Goal: Task Accomplishment & Management: Use online tool/utility

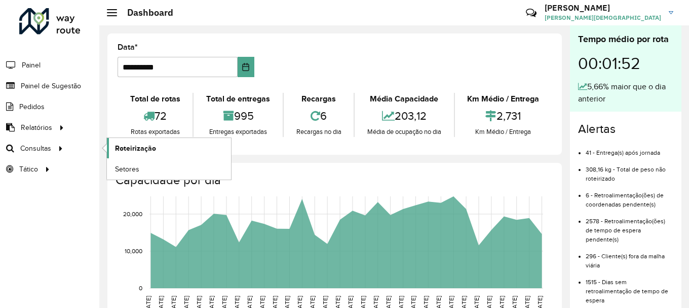
click at [121, 144] on span "Roteirização" at bounding box center [135, 148] width 41 height 11
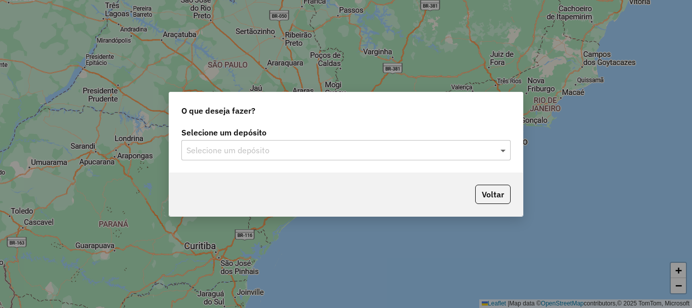
click at [504, 151] on span at bounding box center [504, 150] width 13 height 12
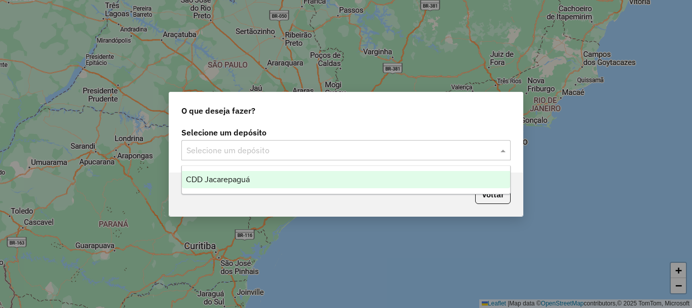
click at [207, 179] on span "CDD Jacarepaguá" at bounding box center [218, 179] width 64 height 9
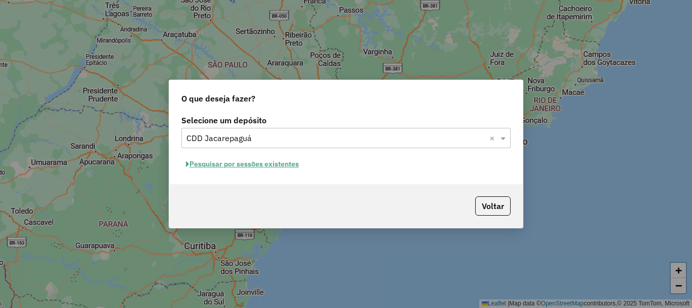
click at [290, 163] on button "Pesquisar por sessões existentes" at bounding box center [242, 164] width 122 height 16
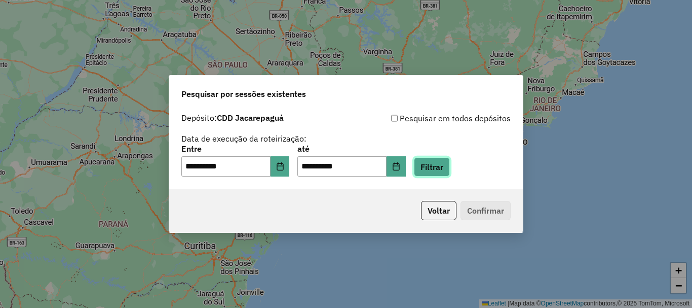
click at [444, 169] on button "Filtrar" at bounding box center [432, 166] width 36 height 19
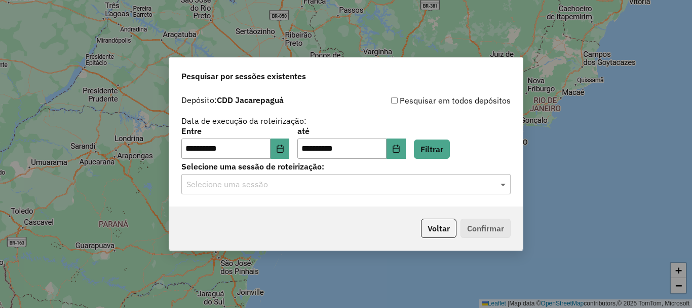
click at [505, 184] on span at bounding box center [504, 184] width 13 height 12
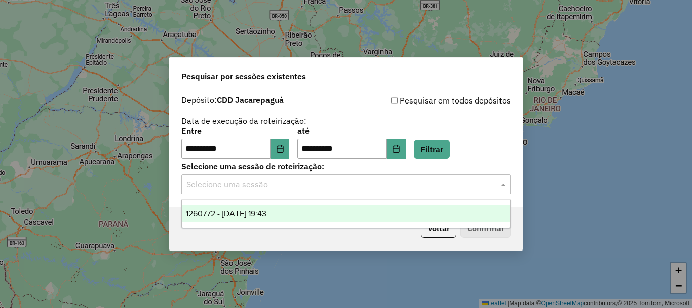
click at [304, 207] on div "1260772 - [DATE] 19:43" at bounding box center [346, 213] width 328 height 17
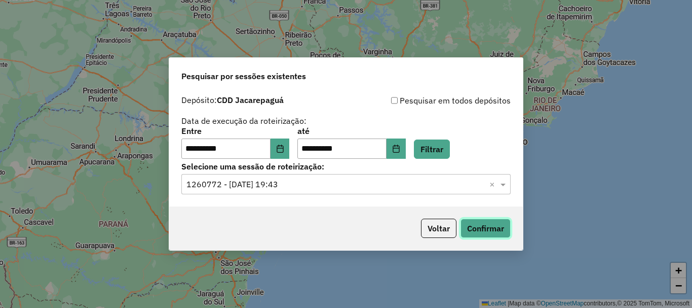
click at [481, 225] on button "Confirmar" at bounding box center [486, 227] width 50 height 19
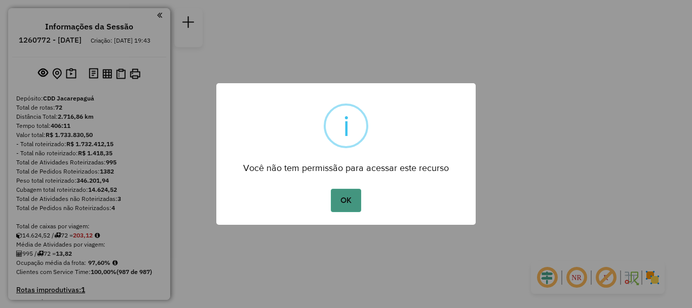
click at [346, 195] on button "OK" at bounding box center [346, 199] width 30 height 23
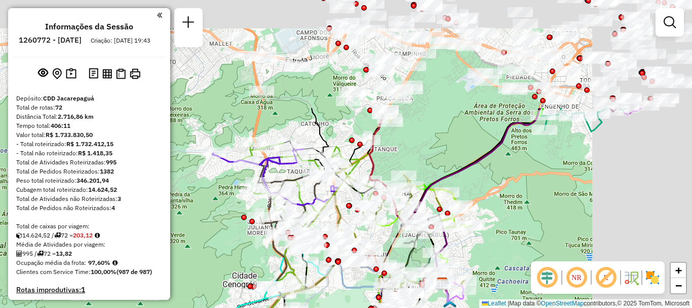
drag, startPoint x: 490, startPoint y: 98, endPoint x: 376, endPoint y: 237, distance: 179.6
click at [376, 237] on div "Rota 41 - Placa RTE0H40 55042308 - MARIA EUCILENE MACED Janela de atendimento G…" at bounding box center [346, 154] width 692 height 308
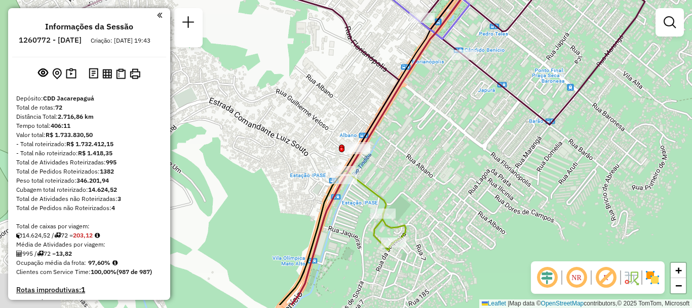
drag, startPoint x: 405, startPoint y: 154, endPoint x: 468, endPoint y: 109, distance: 76.6
click at [468, 109] on div "Rota 41 - Placa RTE0H40 55038130 - G B N C BEBIDAS Rota 12 - Placa RMY2E38 5502…" at bounding box center [346, 154] width 692 height 308
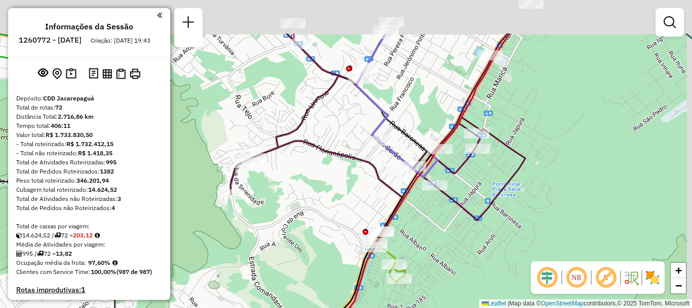
drag, startPoint x: 480, startPoint y: 155, endPoint x: 403, endPoint y: 241, distance: 114.8
click at [404, 242] on div "Rota 41 - Placa RTE0H40 55038130 - G B N C BEBIDAS Rota 12 - Placa RMY2E38 5502…" at bounding box center [346, 154] width 692 height 308
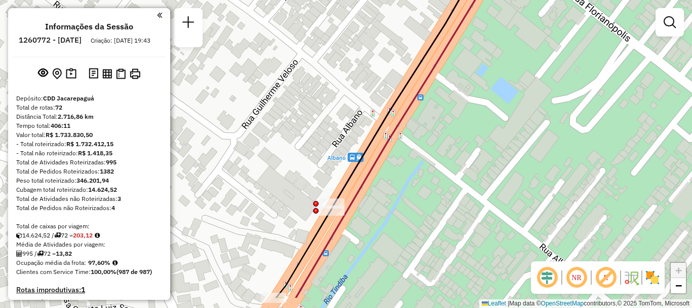
drag, startPoint x: 434, startPoint y: 223, endPoint x: 434, endPoint y: 186, distance: 37.5
click at [434, 186] on div "Rota 41 - Placa RTE0H40 55038130 - G B N C BEBIDAS Rota 12 - Placa RMY2E38 5502…" at bounding box center [346, 154] width 692 height 308
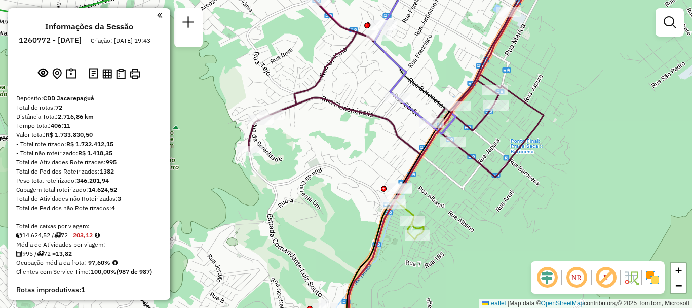
drag, startPoint x: 291, startPoint y: 138, endPoint x: 300, endPoint y: 140, distance: 10.0
click at [300, 140] on div "Rota 41 - Placa RTE0H40 55038130 - G B N C BEBIDAS Rota 12 - Placa RMY2E38 5502…" at bounding box center [346, 154] width 692 height 308
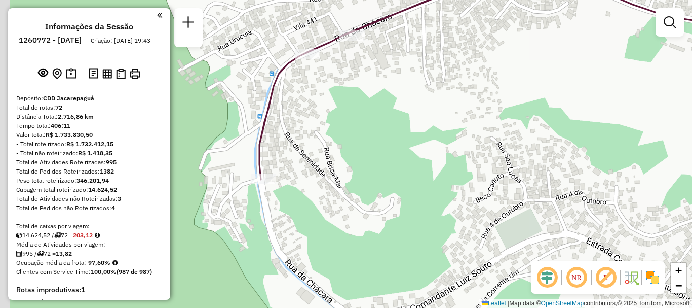
drag, startPoint x: 227, startPoint y: 161, endPoint x: 339, endPoint y: 107, distance: 124.6
click at [339, 107] on div "Rota 41 - Placa RTE0H40 55038130 - G B N C BEBIDAS Rota 12 - Placa RMY2E38 5502…" at bounding box center [346, 154] width 692 height 308
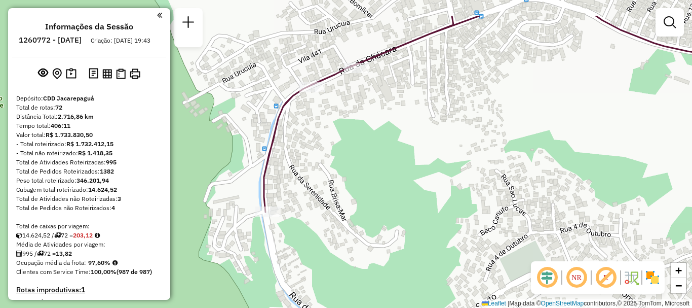
drag, startPoint x: 363, startPoint y: 88, endPoint x: 350, endPoint y: 134, distance: 48.3
click at [350, 134] on div "Rota 41 - Placa RTE0H40 55038130 - G B N C BEBIDAS Rota 12 - Placa RMY2E38 5502…" at bounding box center [346, 154] width 692 height 308
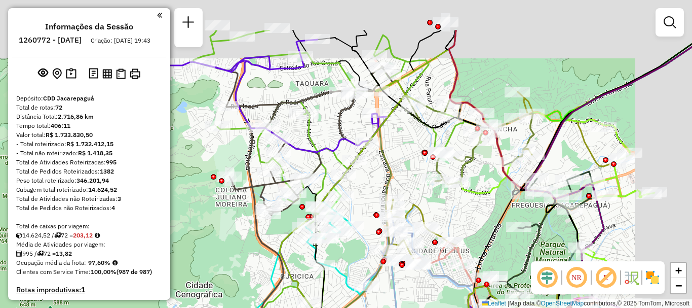
drag, startPoint x: 343, startPoint y: 158, endPoint x: 331, endPoint y: 197, distance: 41.0
click at [277, 231] on div "Rota 42 - Placa RTO2E68 55095888 - LECIANO CONSTANTINO Rota 72 - Placa RET0004 …" at bounding box center [346, 154] width 692 height 308
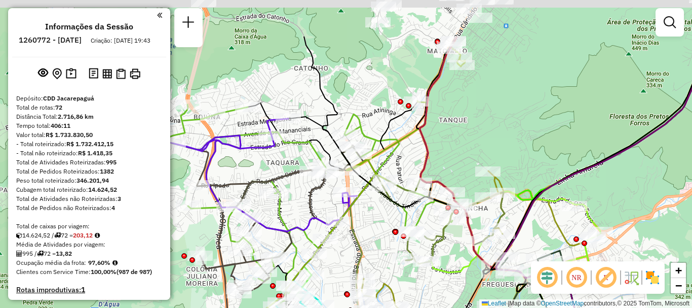
drag, startPoint x: 450, startPoint y: 52, endPoint x: 420, endPoint y: 137, distance: 89.7
click at [420, 137] on icon at bounding box center [497, 218] width 155 height 365
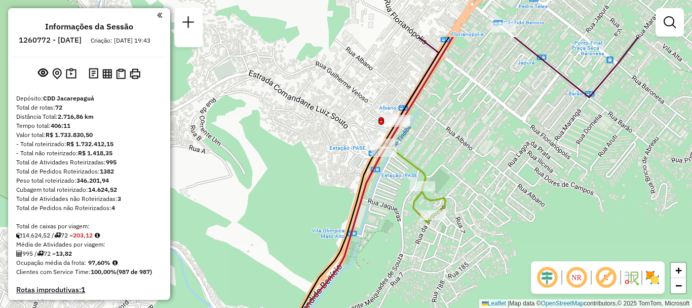
drag, startPoint x: 461, startPoint y: 61, endPoint x: 449, endPoint y: 130, distance: 69.4
click at [449, 130] on div "Rota 42 - Placa RTO2E68 55095888 - LECIANO CONSTANTINO Rota 72 - Placa RET0004 …" at bounding box center [346, 154] width 692 height 308
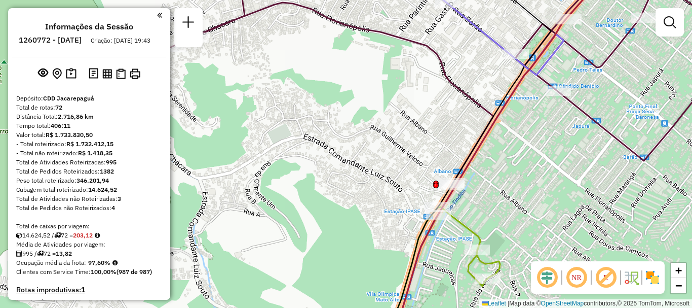
drag, startPoint x: 522, startPoint y: 128, endPoint x: 514, endPoint y: 163, distance: 35.9
click at [523, 163] on div "Rota 42 - Placa RTO2E68 55095888 - LECIANO CONSTANTINO Rota 72 - Placa RET0004 …" at bounding box center [346, 154] width 692 height 308
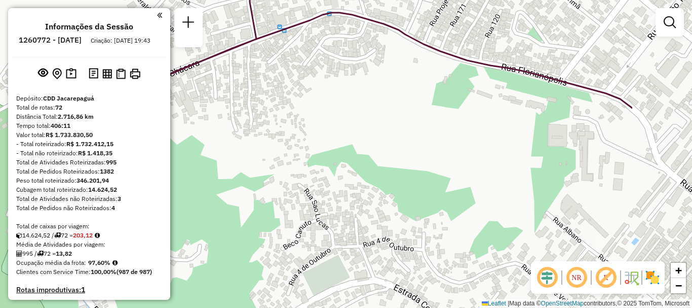
drag, startPoint x: 566, startPoint y: 174, endPoint x: 444, endPoint y: 177, distance: 122.6
click at [441, 182] on div "Rota 42 - Placa RTO2E68 55095888 - LECIANO CONSTANTINO Rota 72 - Placa RET0004 …" at bounding box center [346, 154] width 692 height 308
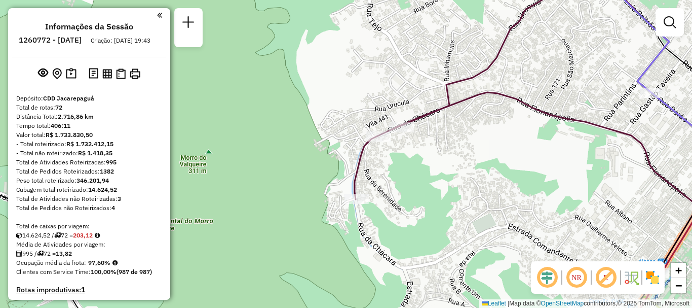
drag, startPoint x: 425, startPoint y: 178, endPoint x: 459, endPoint y: 165, distance: 36.4
click at [459, 165] on div "Rota 42 - Placa RTO2E68 55095888 - LECIANO CONSTANTINO Rota 72 - Placa RET0004 …" at bounding box center [346, 154] width 692 height 308
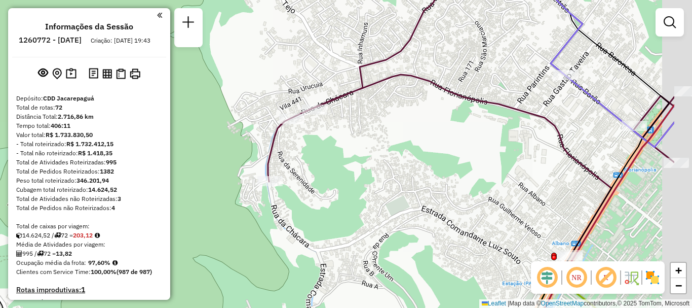
drag, startPoint x: 583, startPoint y: 179, endPoint x: 494, endPoint y: 162, distance: 90.4
click at [494, 162] on div "Rota 42 - Placa RTO2E68 55095888 - LECIANO CONSTANTINO Rota 72 - Placa RET0004 …" at bounding box center [346, 154] width 692 height 308
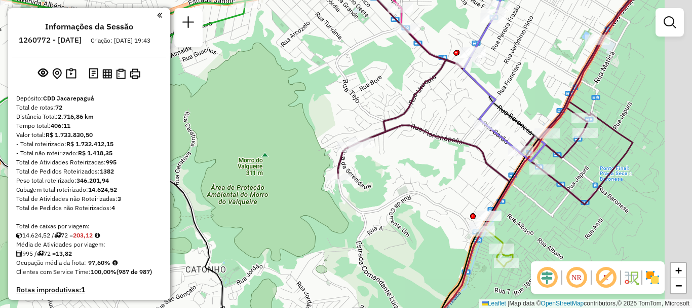
drag, startPoint x: 536, startPoint y: 175, endPoint x: 482, endPoint y: 186, distance: 54.8
click at [483, 185] on div "Rota 42 - Placa RTO2E68 55095888 - LECIANO CONSTANTINO Rota 72 - Placa RET0004 …" at bounding box center [346, 154] width 692 height 308
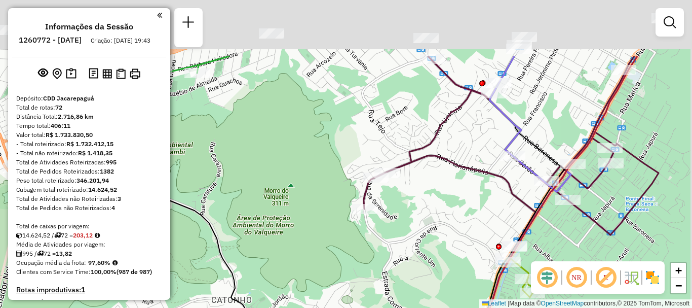
drag, startPoint x: 508, startPoint y: 104, endPoint x: 464, endPoint y: 203, distance: 107.9
click at [464, 203] on div "Rota 42 - Placa RTO2E68 55095888 - LECIANO CONSTANTINO Rota 72 - Placa RET0004 …" at bounding box center [346, 154] width 692 height 308
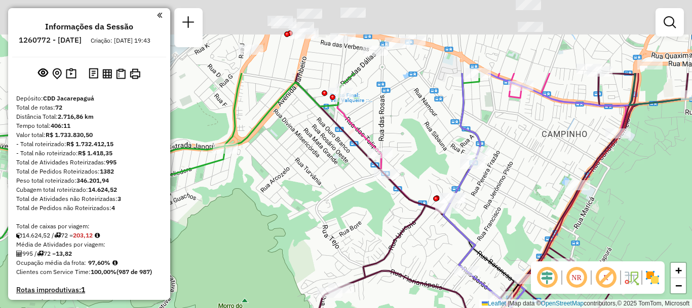
drag, startPoint x: 555, startPoint y: 77, endPoint x: 516, endPoint y: 181, distance: 110.9
click at [516, 181] on div "Rota 42 - Placa RTO2E68 55095888 - LECIANO CONSTANTINO Rota 72 - Placa RET0004 …" at bounding box center [346, 154] width 692 height 308
